Goal: Transaction & Acquisition: Purchase product/service

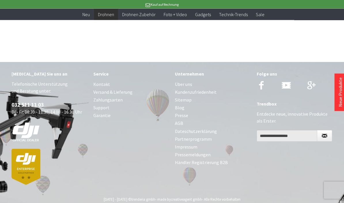
scroll to position [1396, 0]
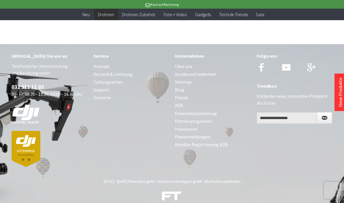
click at [0, 130] on div "[MEDICAL_DATA] Sie uns an Telefonische Unterstützung und Beratung unter: 032 51…" at bounding box center [172, 108] width 344 height 129
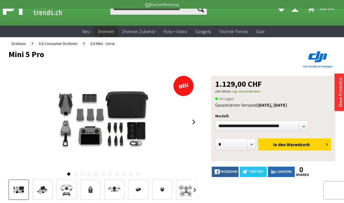
scroll to position [17, 0]
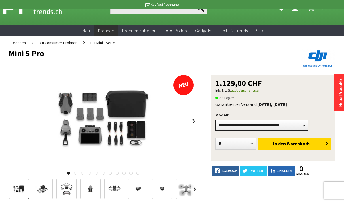
click at [308, 126] on select"] "**********" at bounding box center [261, 124] width 93 height 11
select select"] "***"
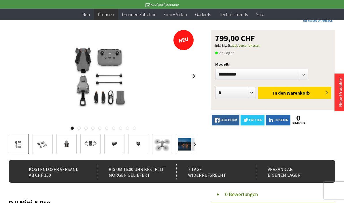
scroll to position [51, 0]
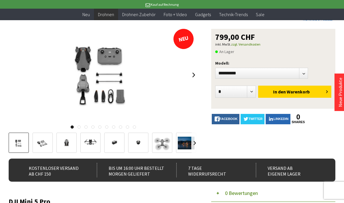
click at [44, 146] on img at bounding box center [42, 142] width 17 height 11
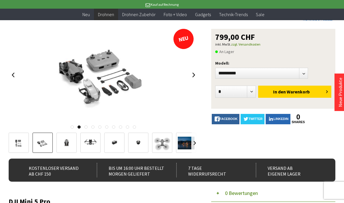
click at [66, 144] on img at bounding box center [66, 142] width 17 height 17
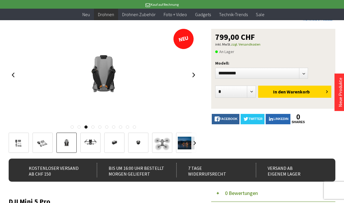
click at [89, 143] on img at bounding box center [90, 142] width 17 height 17
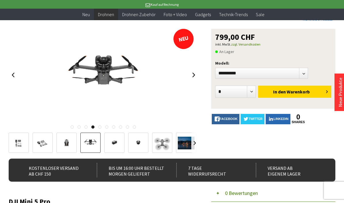
click at [117, 146] on img at bounding box center [114, 142] width 17 height 17
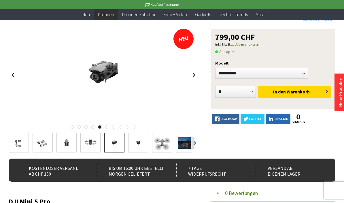
click at [144, 148] on img at bounding box center [138, 142] width 17 height 17
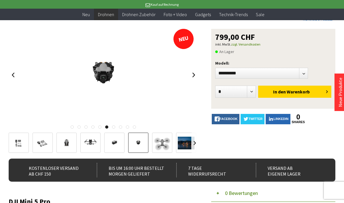
click at [166, 143] on img at bounding box center [162, 142] width 17 height 17
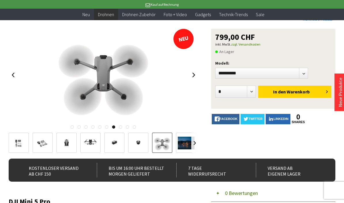
click at [185, 143] on img at bounding box center [186, 142] width 17 height 13
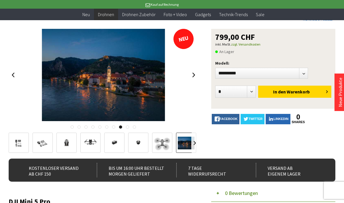
click at [198, 138] on link at bounding box center [194, 142] width 7 height 20
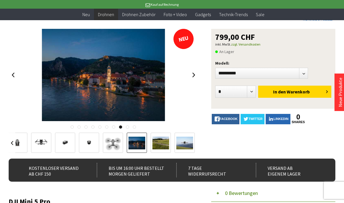
click at [169, 140] on img at bounding box center [160, 142] width 17 height 13
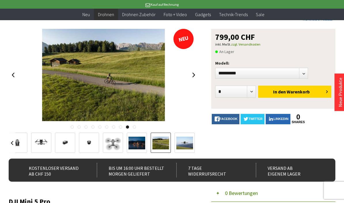
click at [187, 143] on img at bounding box center [184, 142] width 17 height 13
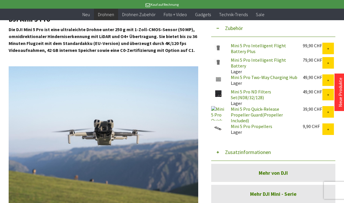
scroll to position [233, 0]
